Goal: Communication & Community: Ask a question

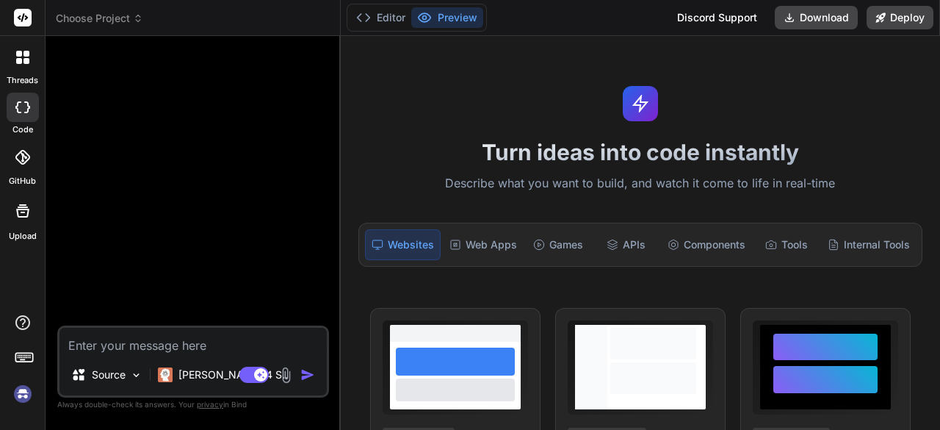
type textarea "x"
click at [131, 340] on textarea at bounding box center [193, 341] width 267 height 26
type textarea "c"
type textarea "x"
type textarea "cr"
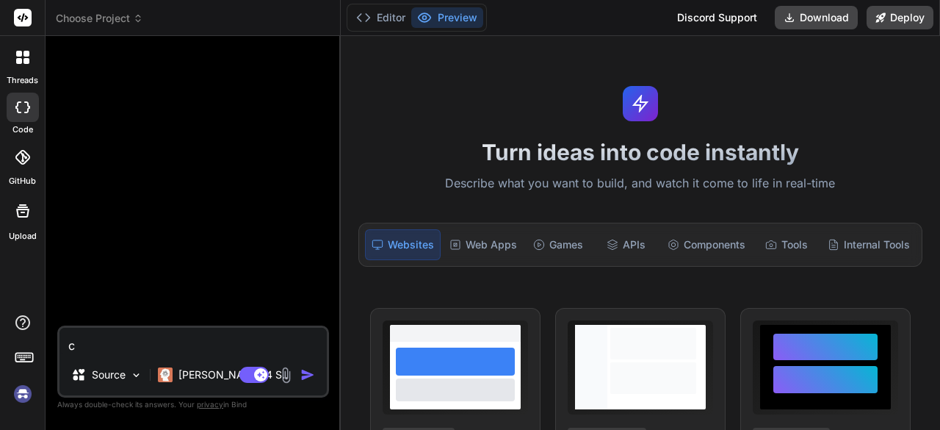
type textarea "x"
type textarea "cre"
type textarea "x"
type textarea "cred"
type textarea "x"
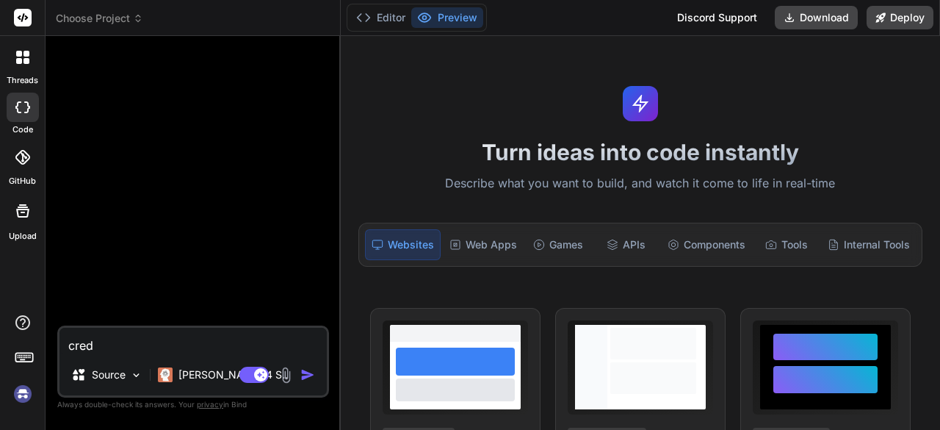
type textarea "credi"
type textarea "x"
type textarea "credit"
type textarea "x"
type textarea "creditr"
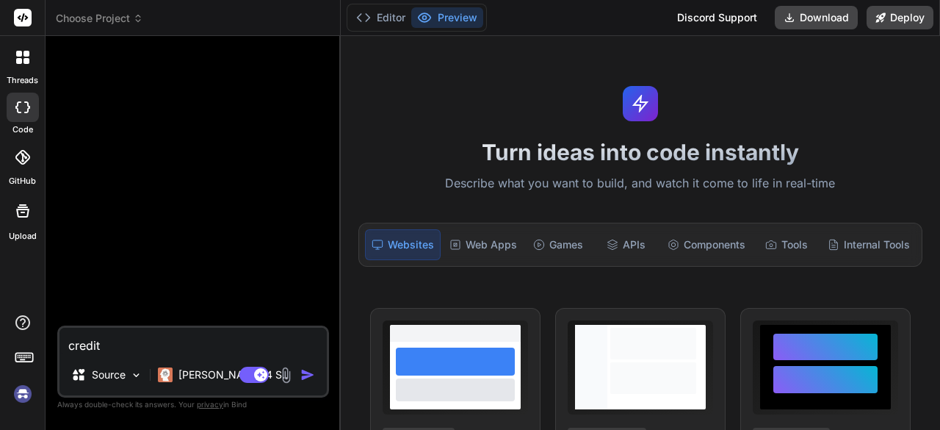
type textarea "x"
type textarea "creditre"
type textarea "x"
type textarea "creditrep"
type textarea "x"
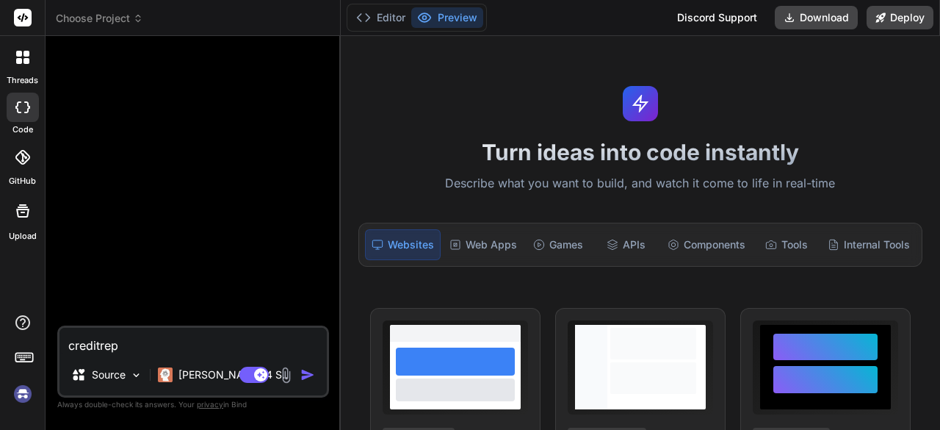
type textarea "creditrepa"
type textarea "x"
type textarea "creditrepai"
type textarea "x"
type textarea "creditrepair"
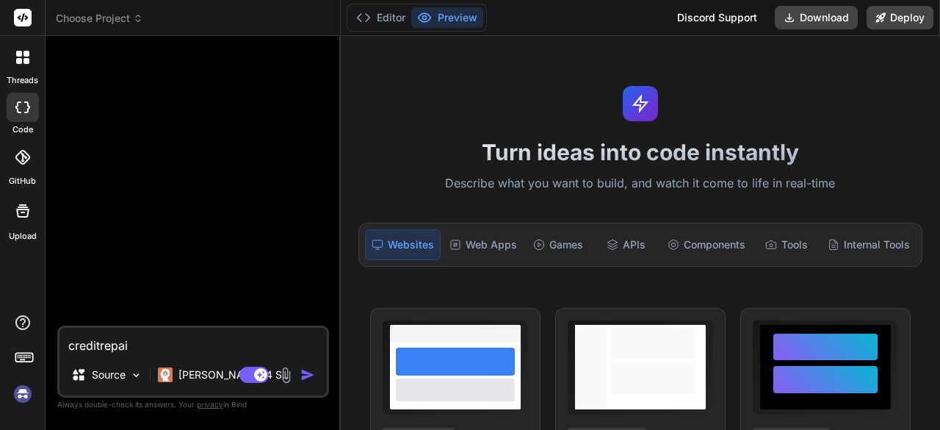
type textarea "x"
type textarea "creditrepair."
type textarea "x"
type textarea "creditrepair.c"
type textarea "x"
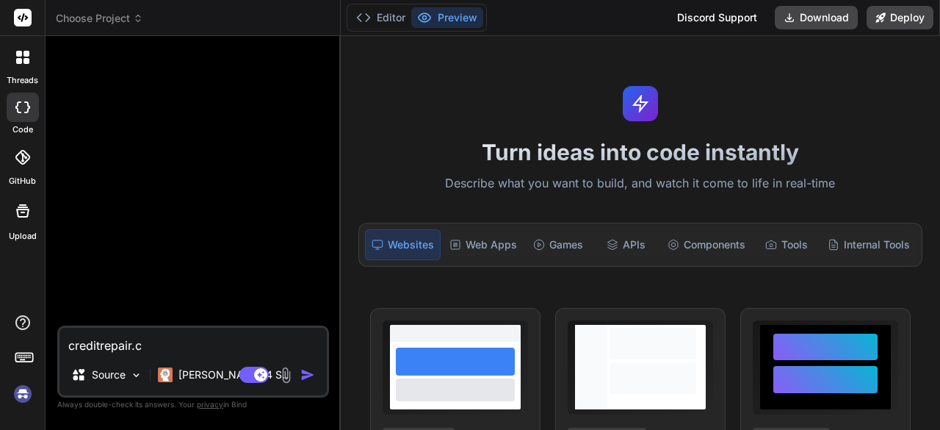
type textarea "[DOMAIN_NAME]"
type textarea "x"
type textarea "[DOMAIN_NAME]"
type textarea "x"
type textarea "[DOMAIN_NAME] w"
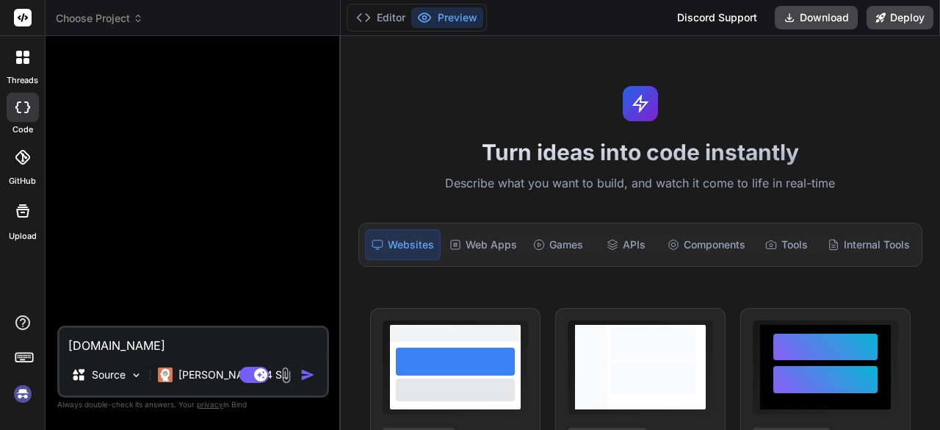
type textarea "x"
type textarea "[DOMAIN_NAME] we"
type textarea "x"
type textarea "[DOMAIN_NAME] web"
type textarea "x"
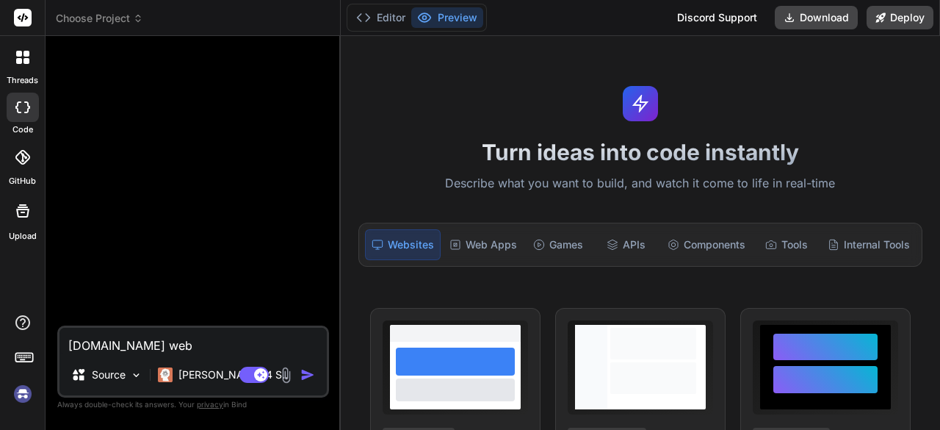
type textarea "[DOMAIN_NAME] webs"
type textarea "x"
type textarea "[DOMAIN_NAME] websi"
type textarea "x"
type textarea "[DOMAIN_NAME] websit"
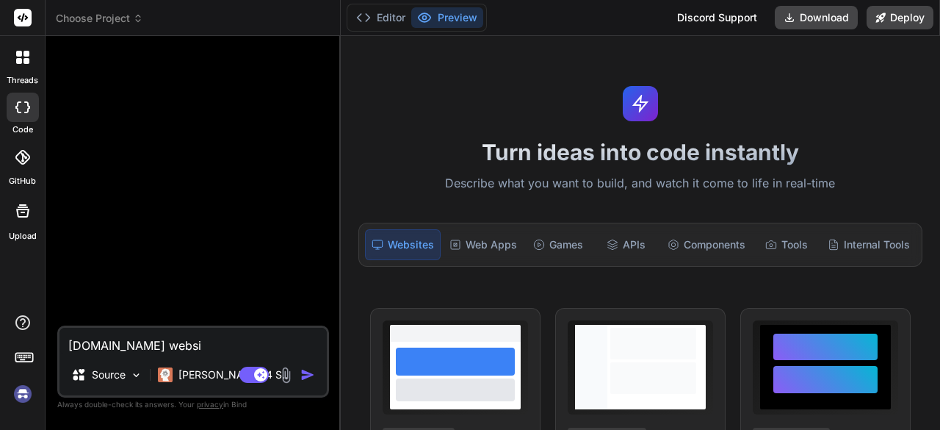
type textarea "x"
type textarea "[DOMAIN_NAME] website"
type textarea "x"
type textarea "[DOMAIN_NAME] website"
click at [306, 372] on img "button" at bounding box center [307, 374] width 15 height 15
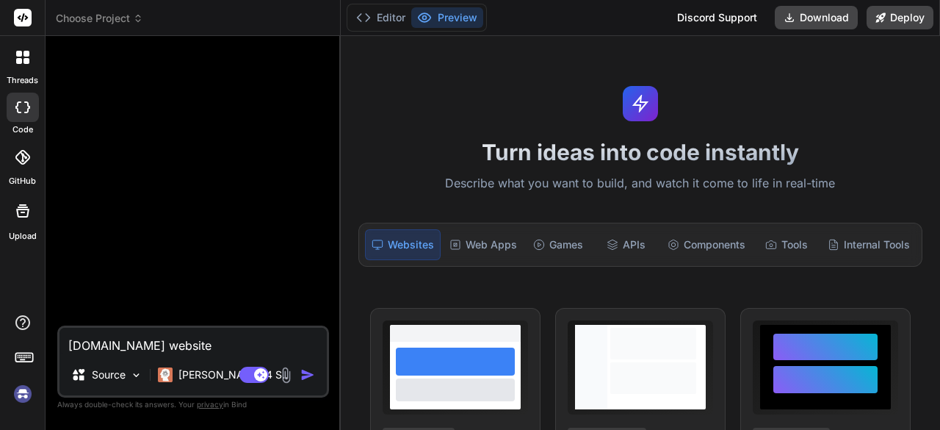
type textarea "x"
